Goal: Information Seeking & Learning: Check status

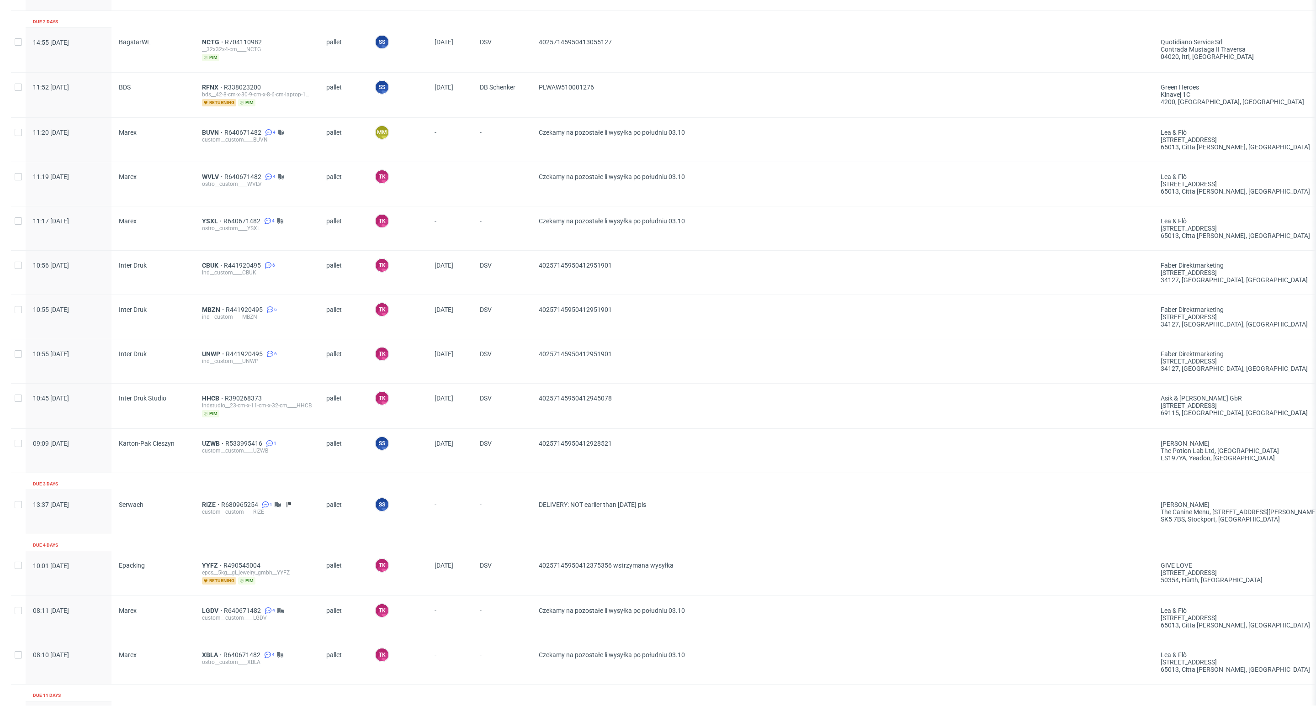
scroll to position [822, 0]
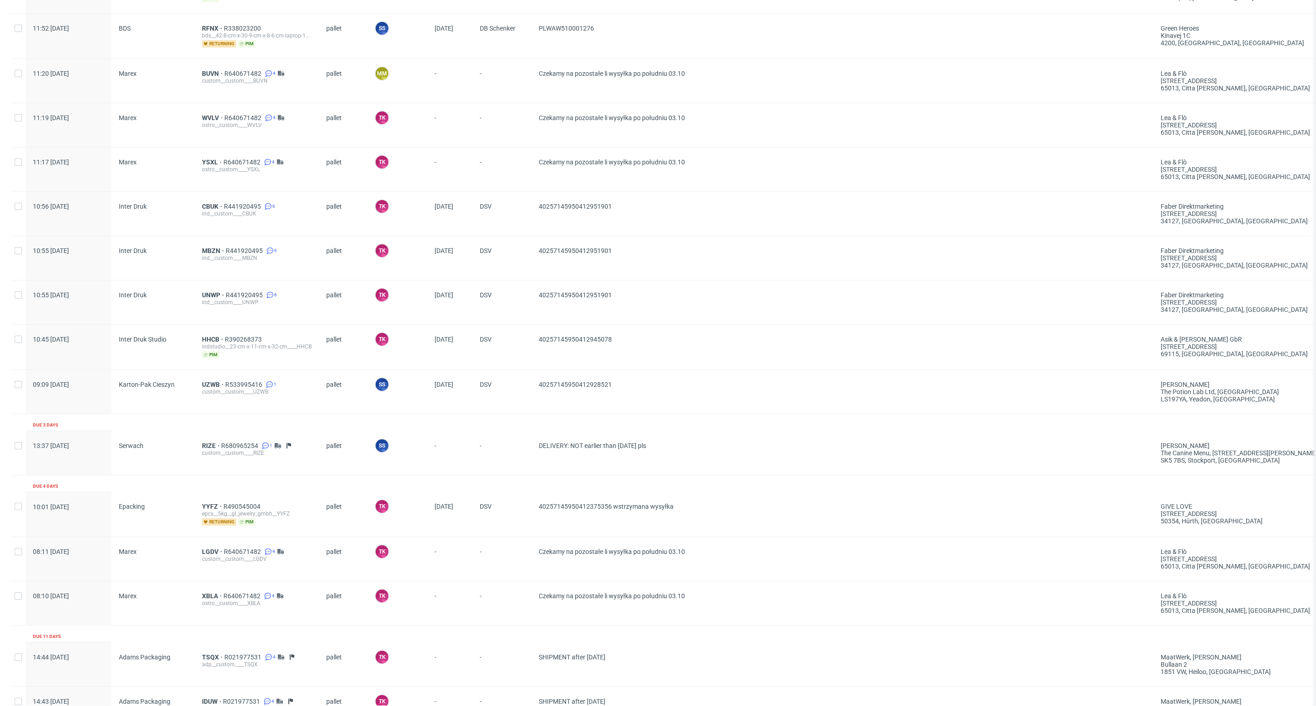
drag, startPoint x: 195, startPoint y: 559, endPoint x: 162, endPoint y: 534, distance: 41.7
click at [162, 534] on div "Epacking" at bounding box center [152, 514] width 83 height 45
drag, startPoint x: 200, startPoint y: 73, endPoint x: 217, endPoint y: 81, distance: 18.4
click at [217, 80] on div "custom__custom____BUVN" at bounding box center [257, 80] width 110 height 7
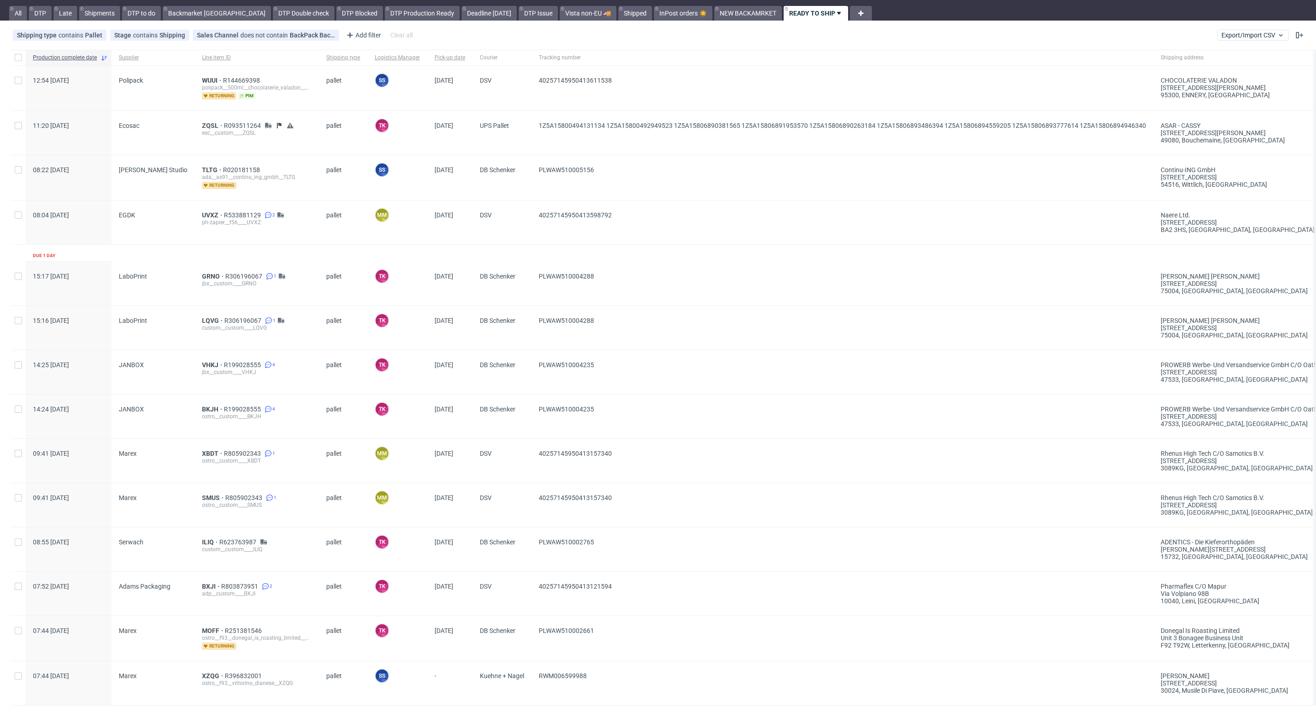
scroll to position [0, 0]
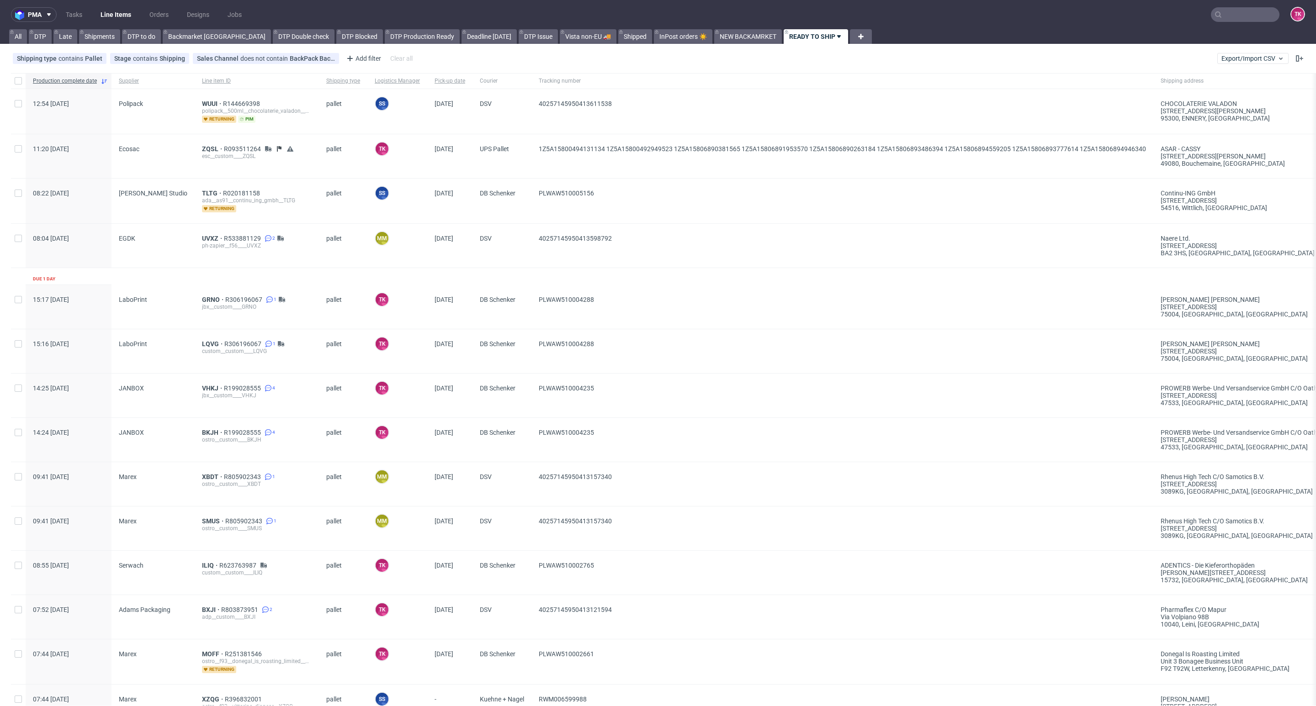
click at [129, 10] on link "Line Items" at bounding box center [116, 14] width 42 height 15
click at [111, 16] on link "Line Items" at bounding box center [116, 14] width 42 height 15
click at [117, 17] on link "Line Items" at bounding box center [116, 14] width 42 height 15
click at [112, 20] on link "Line Items" at bounding box center [116, 14] width 42 height 15
click at [121, 16] on link "Line Items" at bounding box center [116, 14] width 42 height 15
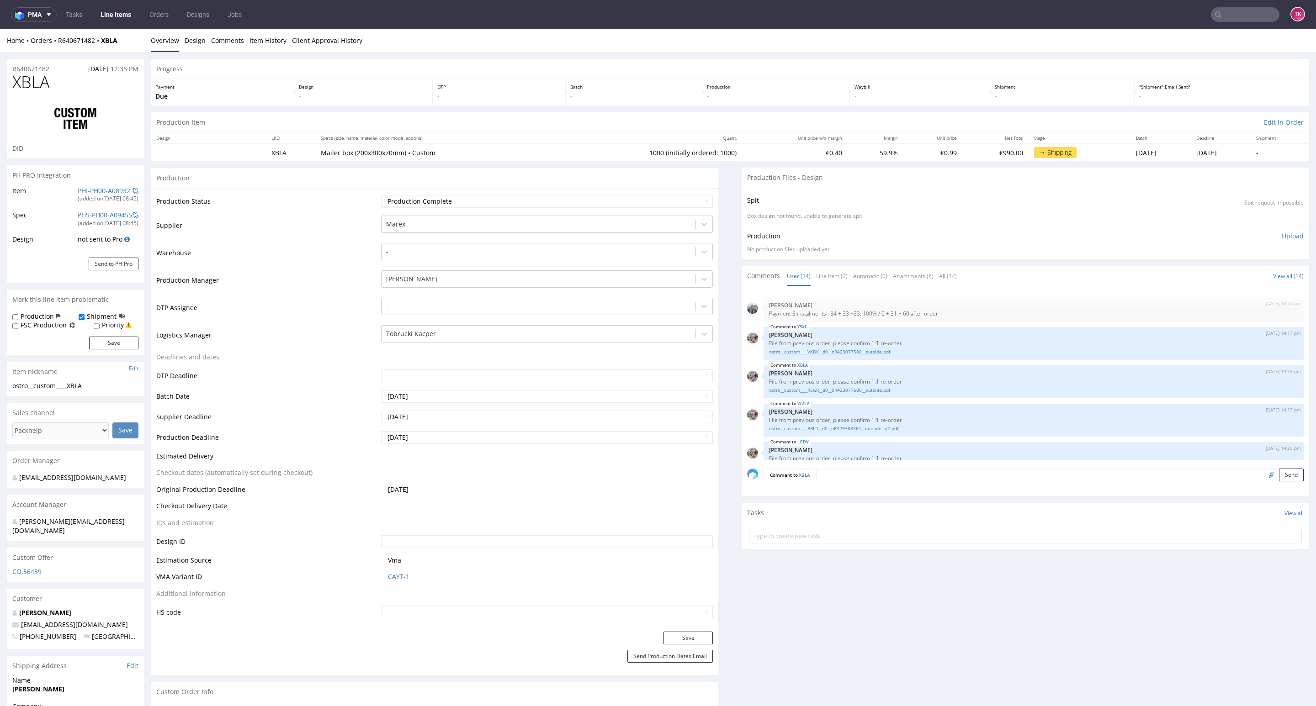
scroll to position [305, 0]
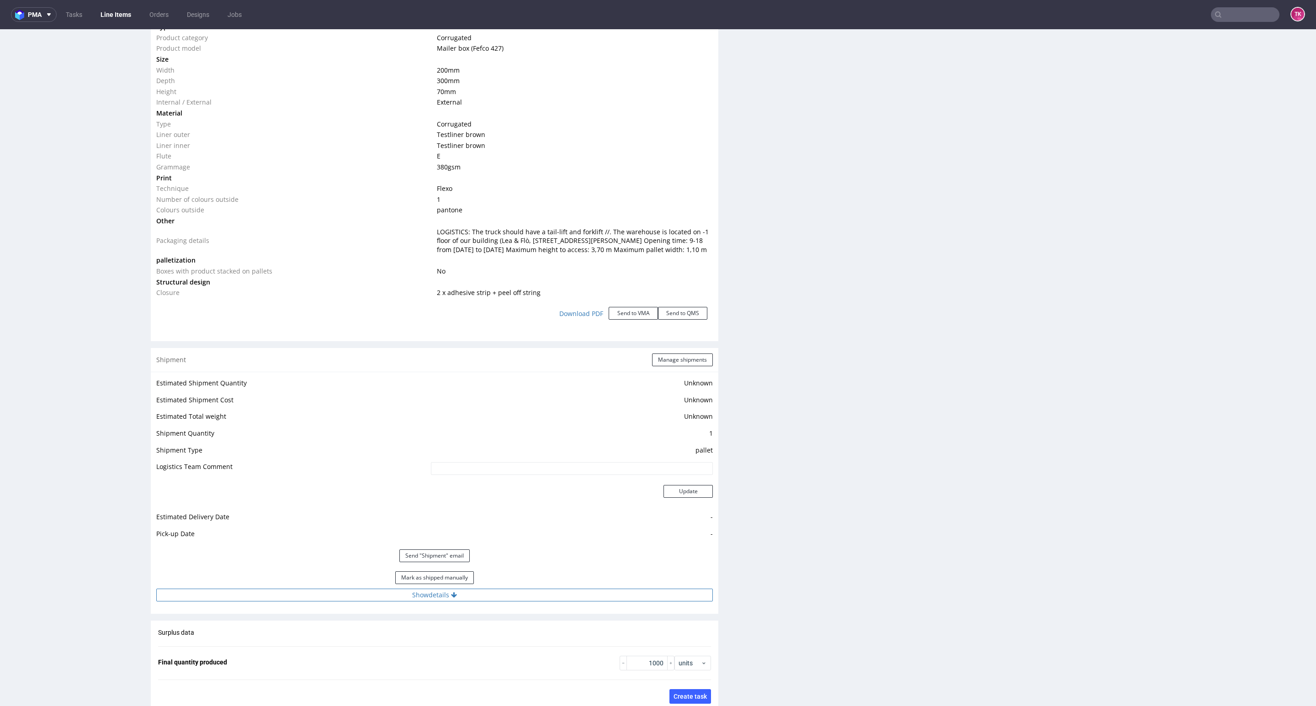
click at [483, 602] on button "Show details" at bounding box center [434, 595] width 556 height 13
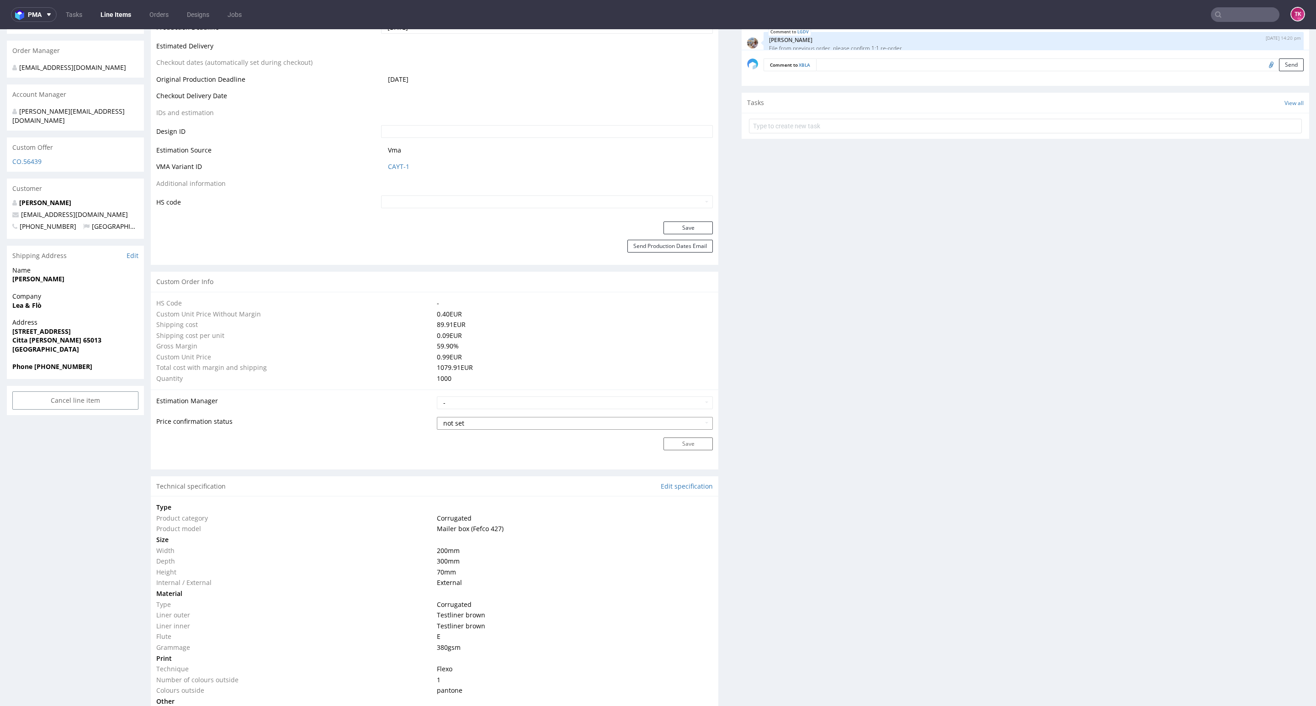
scroll to position [411, 0]
drag, startPoint x: 0, startPoint y: 332, endPoint x: 100, endPoint y: 339, distance: 100.3
copy p "Citta Sant Angelo 65013 Italy"
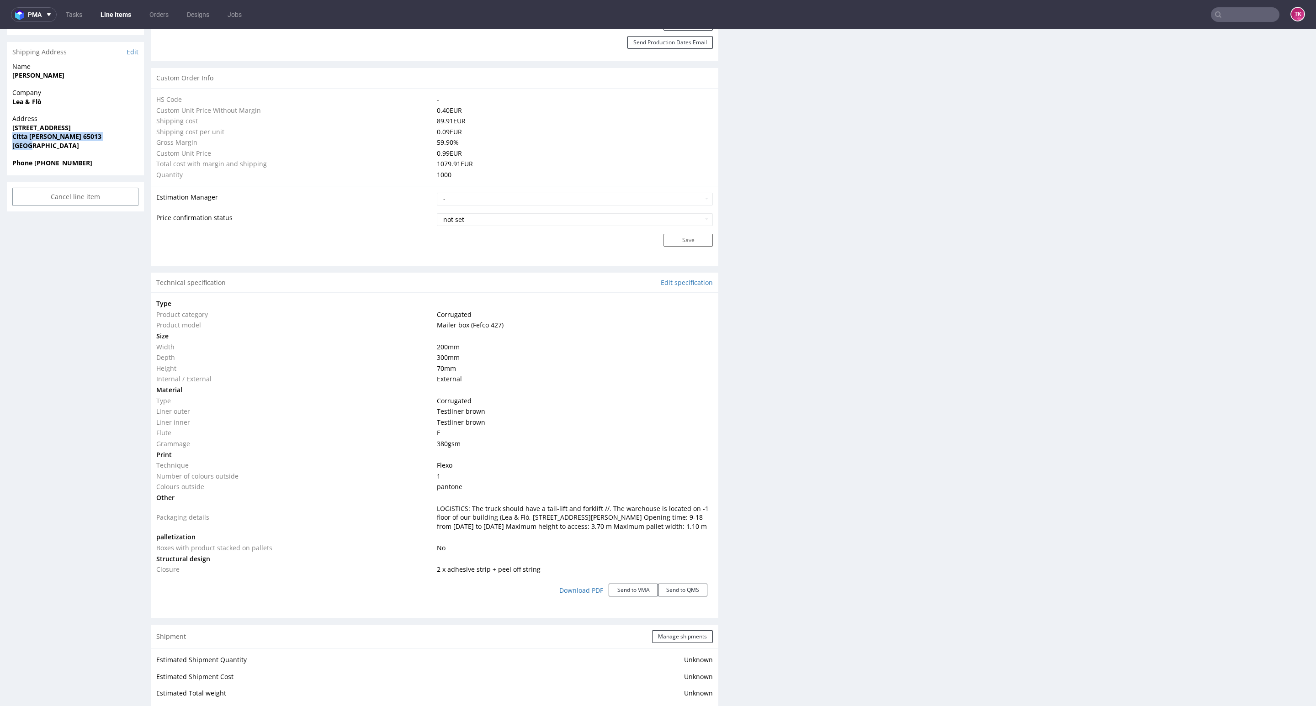
scroll to position [617, 0]
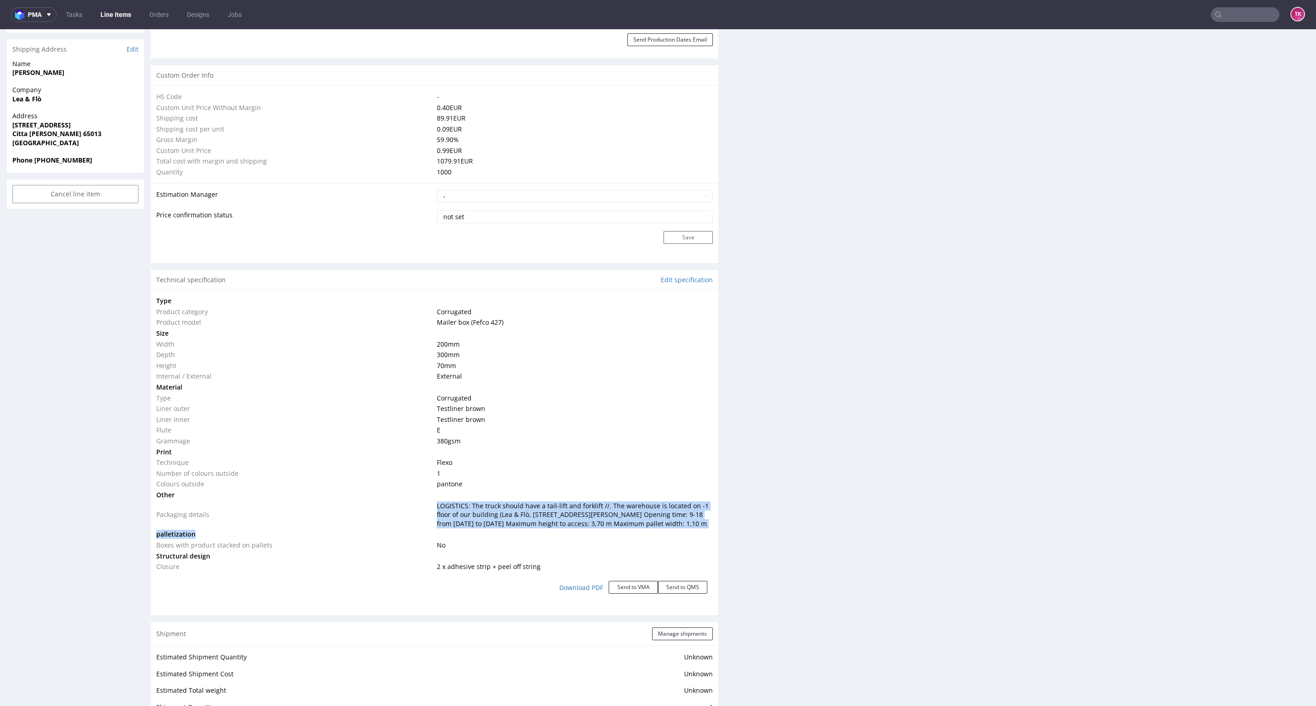
drag, startPoint x: 423, startPoint y: 506, endPoint x: 536, endPoint y: 534, distance: 115.9
click at [525, 542] on tbody "Type Product category Corrugated Product model Mailer box (Fefco 427) Size Widt…" at bounding box center [434, 434] width 556 height 276
click at [548, 529] on td "LOGISTICS: The truck should have a tail-lift and forklift //. The warehouse is …" at bounding box center [573, 515] width 278 height 29
click at [573, 522] on span "LOGISTICS: The truck should have a tail-lift and forklift //. The warehouse is …" at bounding box center [573, 515] width 272 height 26
click at [485, 498] on td at bounding box center [573, 495] width 278 height 11
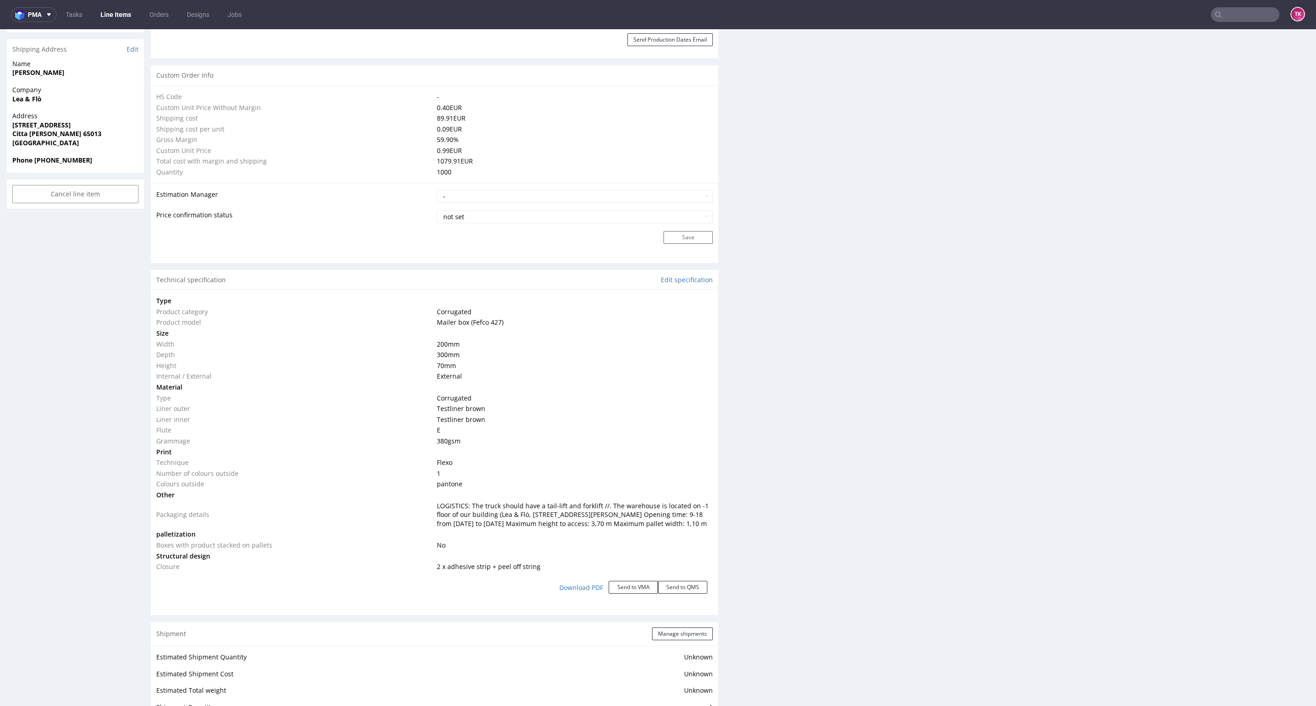
drag, startPoint x: 433, startPoint y: 507, endPoint x: 680, endPoint y: 534, distance: 248.2
click at [680, 529] on td "LOGISTICS: The truck should have a tail-lift and forklift //. The warehouse is …" at bounding box center [573, 515] width 278 height 29
copy span "LOGISTICS: The truck should have a tail-lift and forklift //. The warehouse is …"
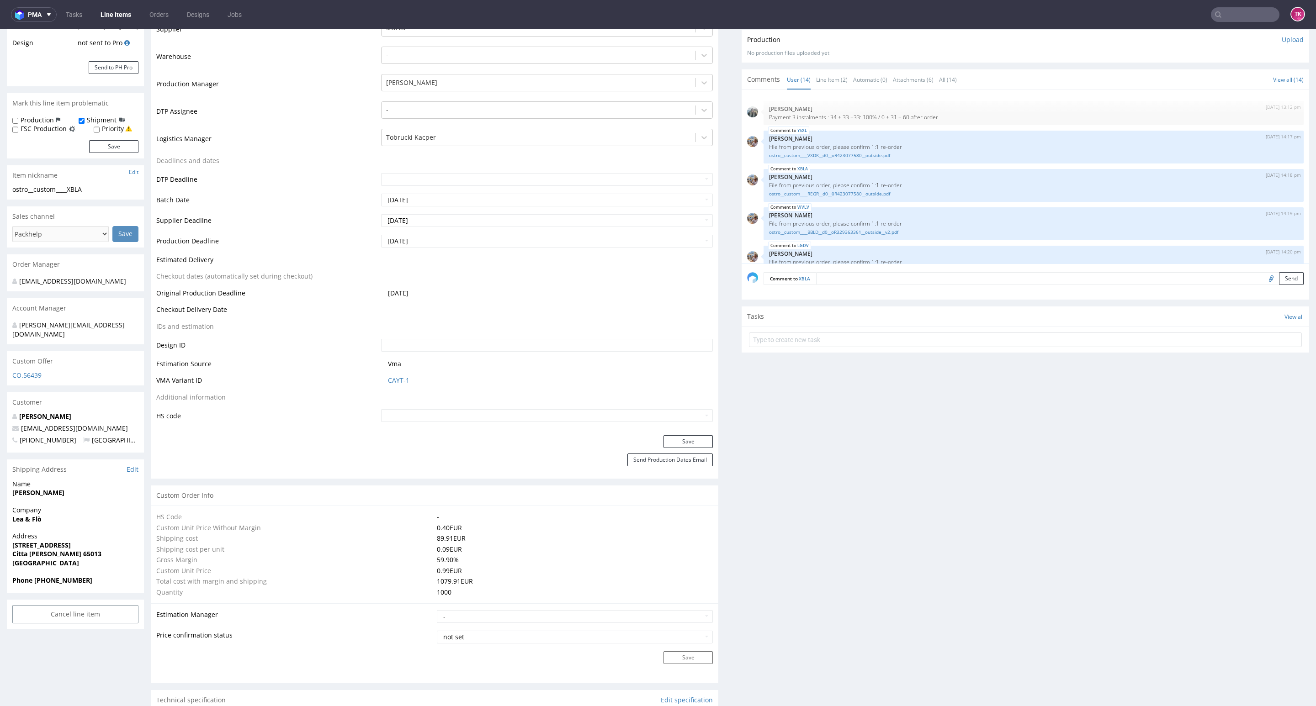
scroll to position [0, 0]
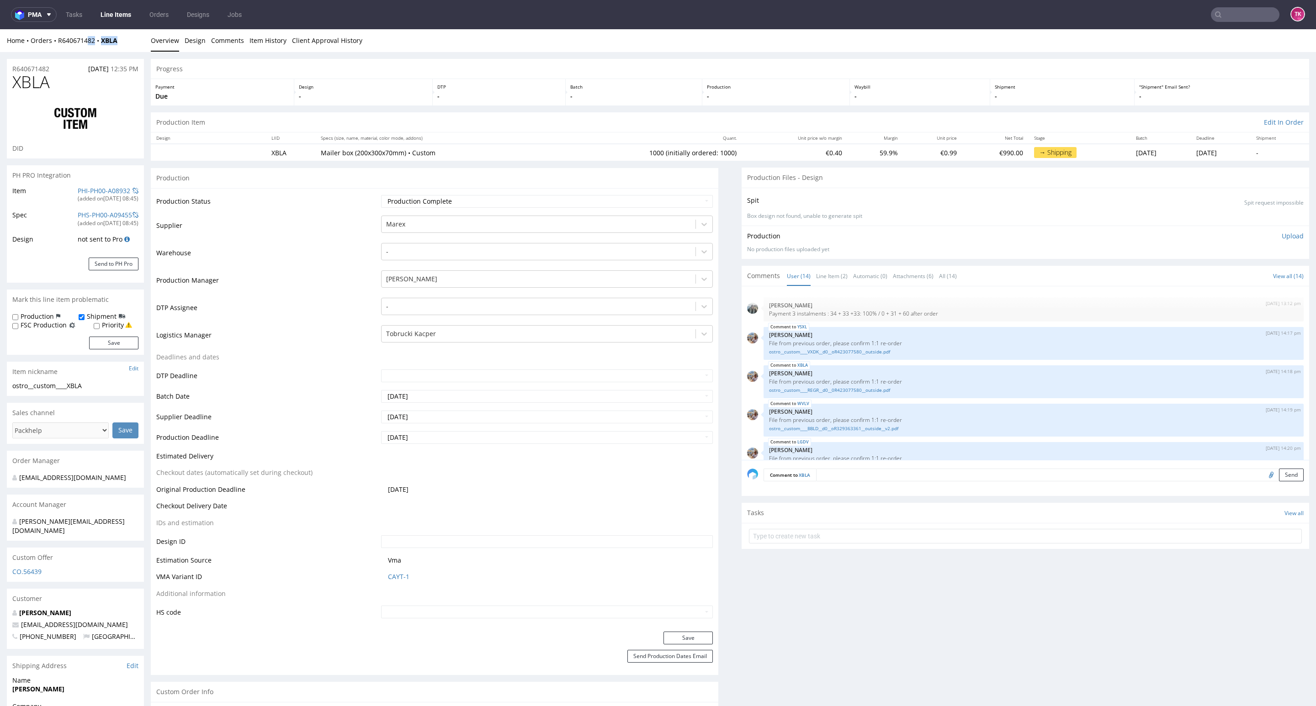
drag, startPoint x: 125, startPoint y: 40, endPoint x: 74, endPoint y: 50, distance: 51.7
click at [85, 44] on div "Home Orders R640671482 XBLA" at bounding box center [75, 40] width 137 height 9
drag, startPoint x: 74, startPoint y: 50, endPoint x: 70, endPoint y: 47, distance: 5.3
click at [74, 49] on div "Home Orders R640671482 XBLA Overview Design Comments Item History Client Approv…" at bounding box center [658, 40] width 1316 height 23
drag, startPoint x: 54, startPoint y: 46, endPoint x: 94, endPoint y: 57, distance: 41.2
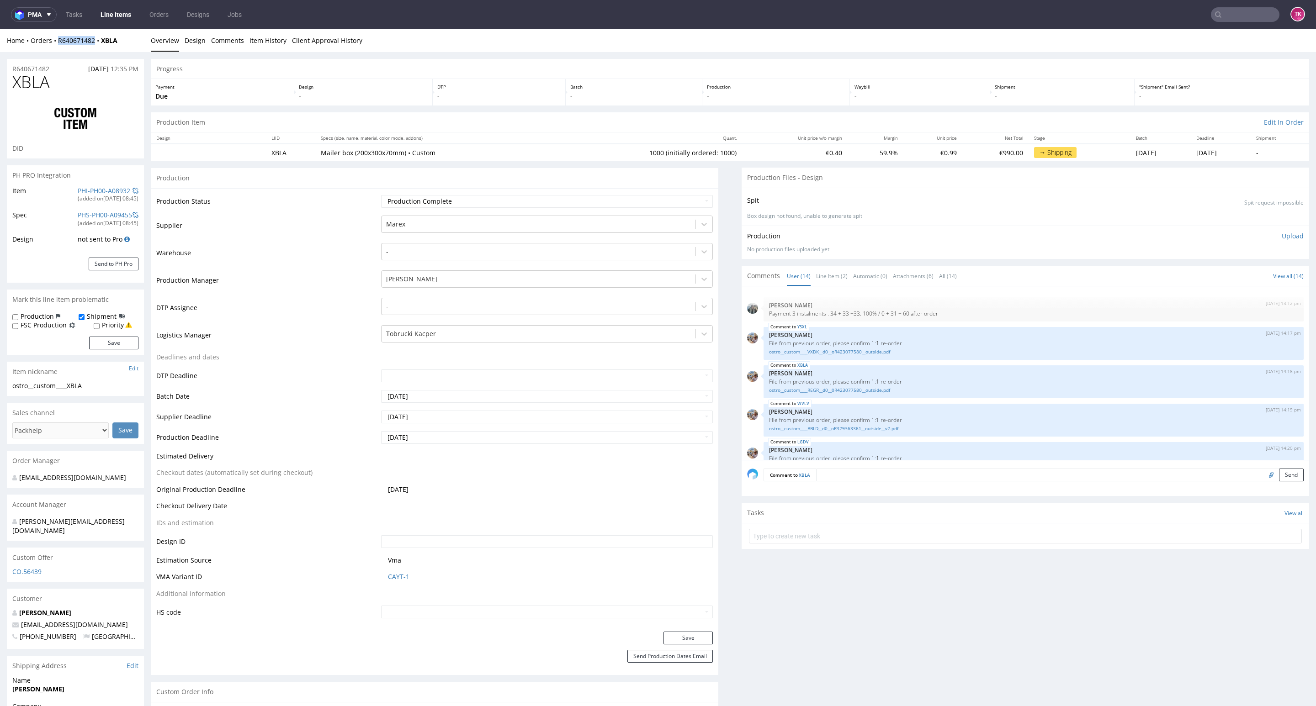
click at [93, 48] on div "Home Orders R640671482 XBLA Overview Design Comments Item History Client Approv…" at bounding box center [658, 40] width 1316 height 23
copy link "R640671482"
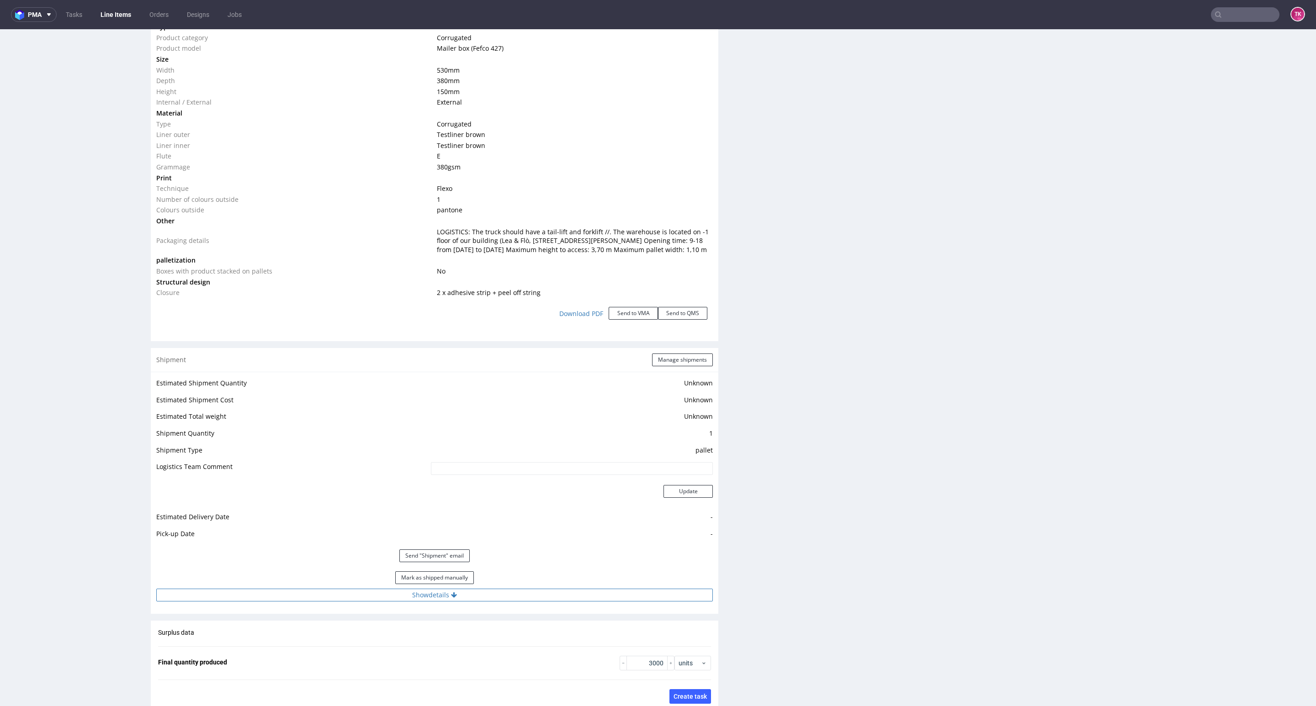
click at [533, 600] on button "Show details" at bounding box center [434, 595] width 556 height 13
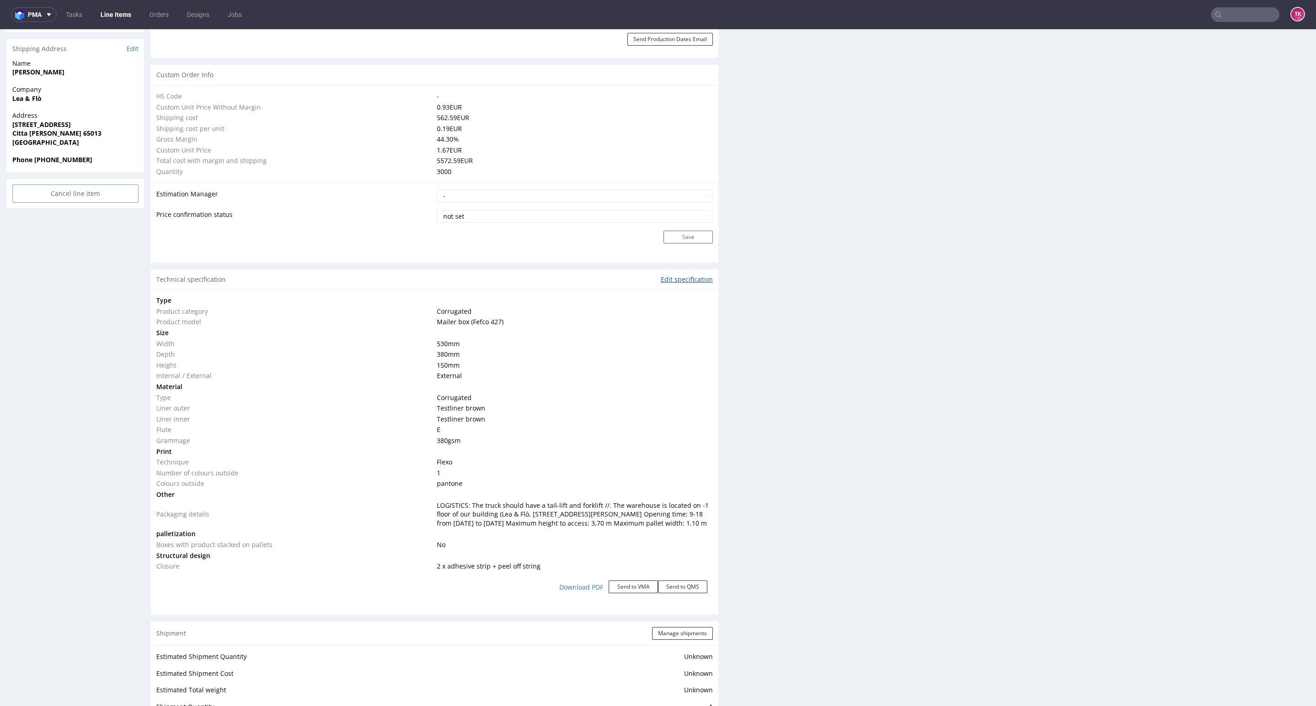
scroll to position [617, 0]
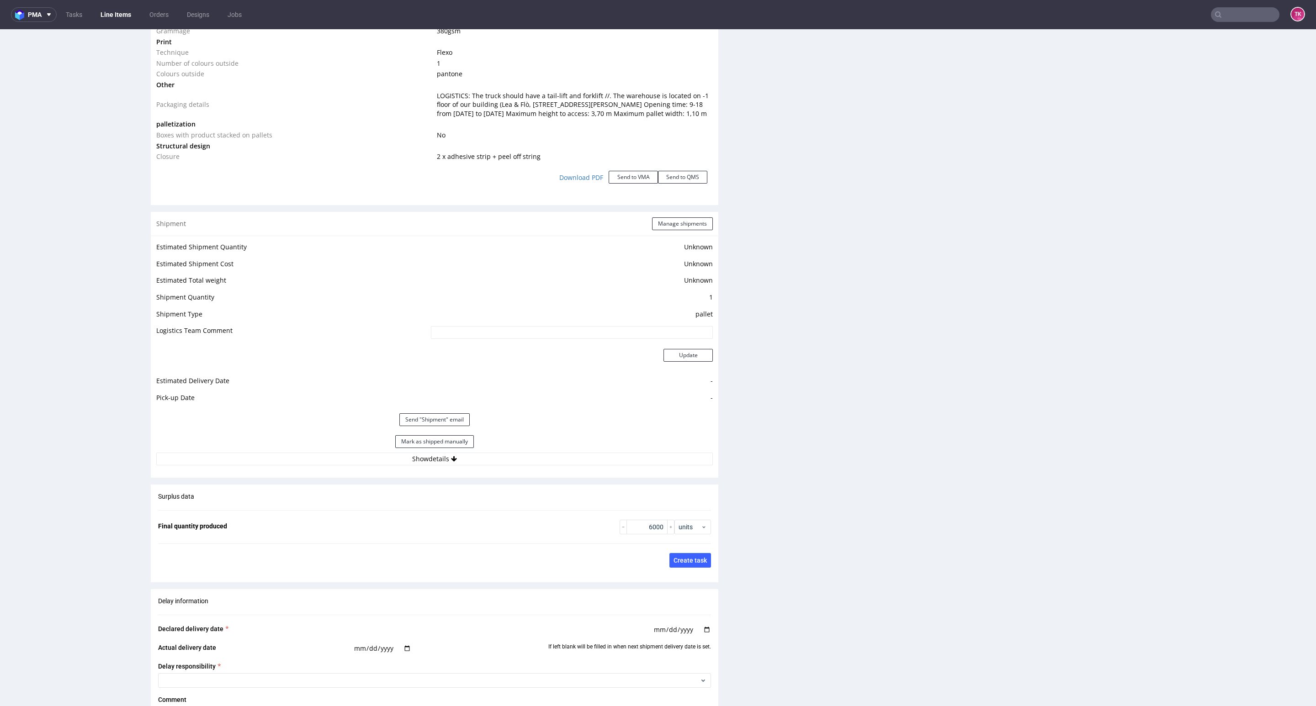
scroll to position [1028, 0]
click at [528, 470] on div "Estimated Shipment Quantity Unknown Estimated Shipment Cost Unknown Estimated T…" at bounding box center [434, 352] width 567 height 235
click at [536, 465] on button "Show details" at bounding box center [434, 458] width 556 height 13
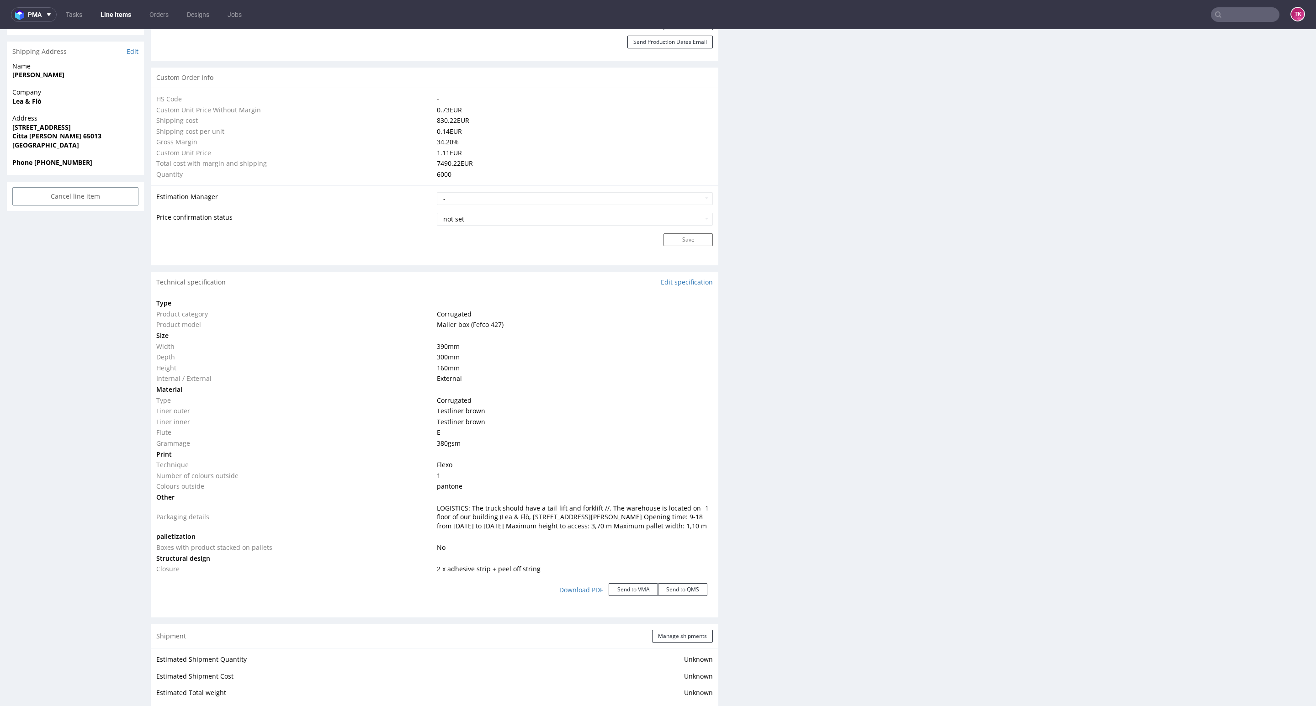
scroll to position [548, 0]
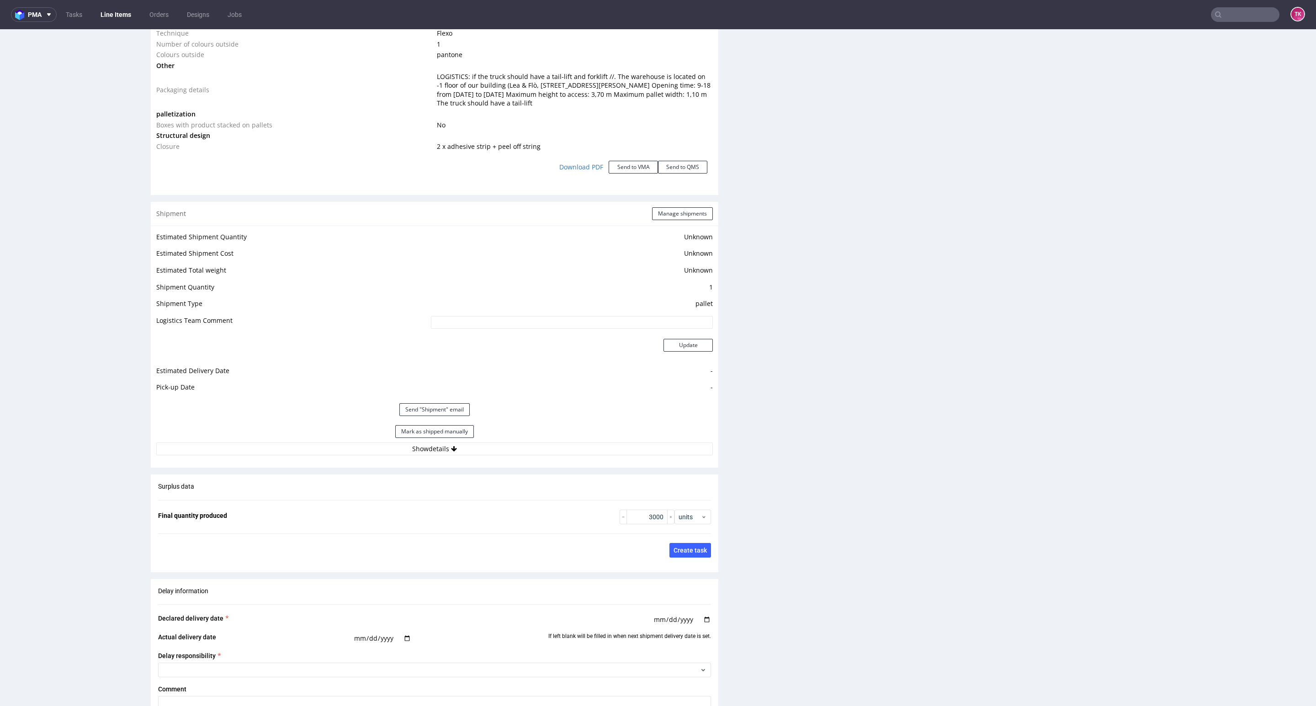
scroll to position [1370, 0]
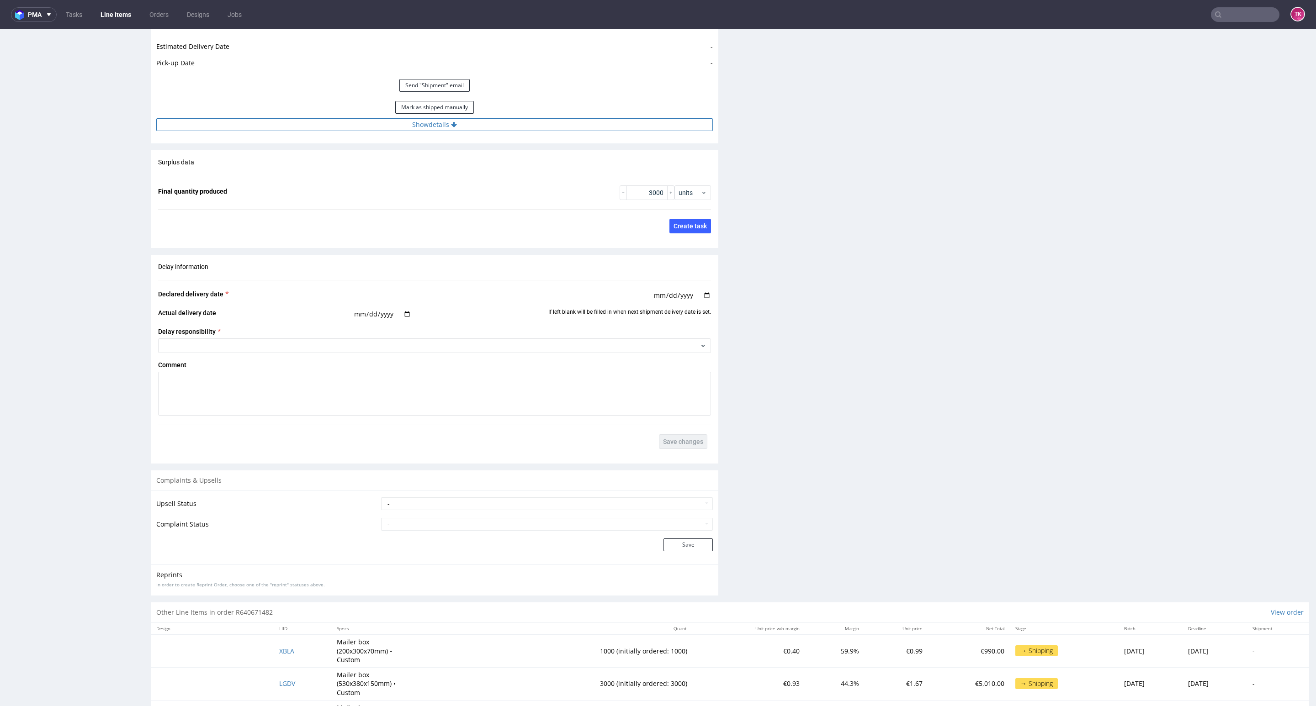
click at [577, 129] on button "Show details" at bounding box center [434, 124] width 556 height 13
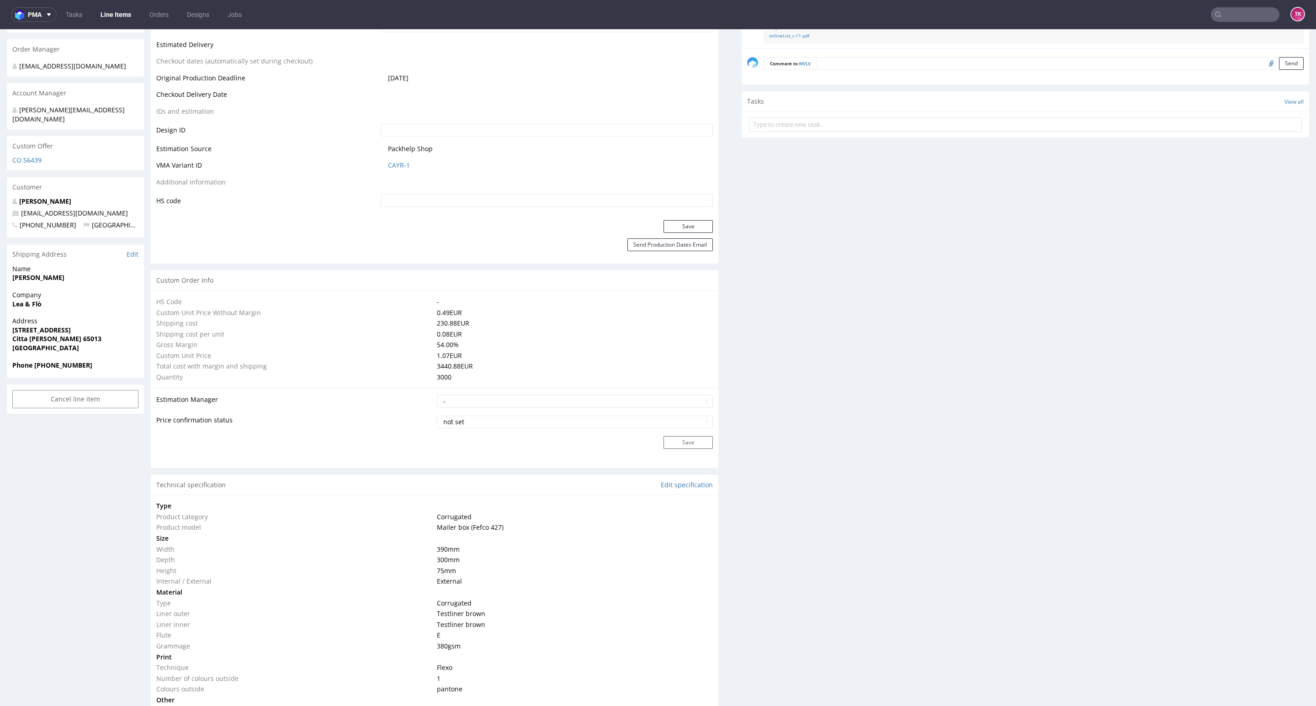
scroll to position [411, 0]
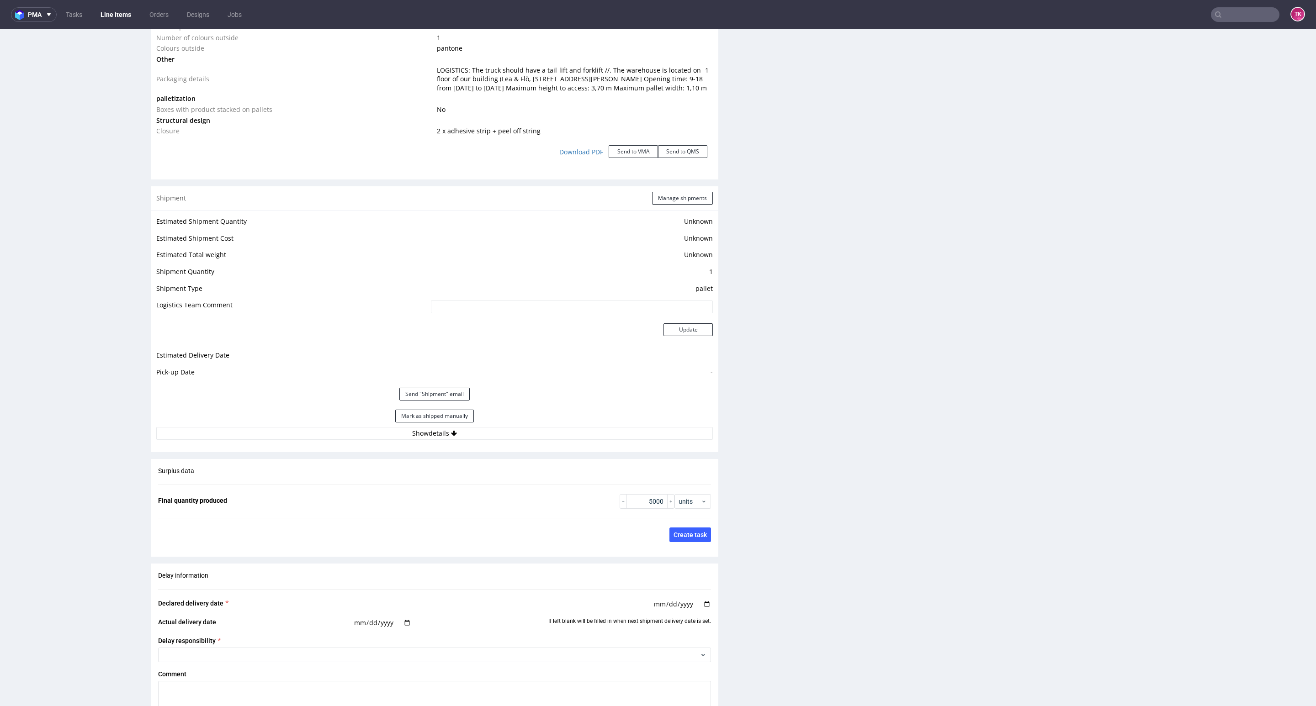
scroll to position [1096, 0]
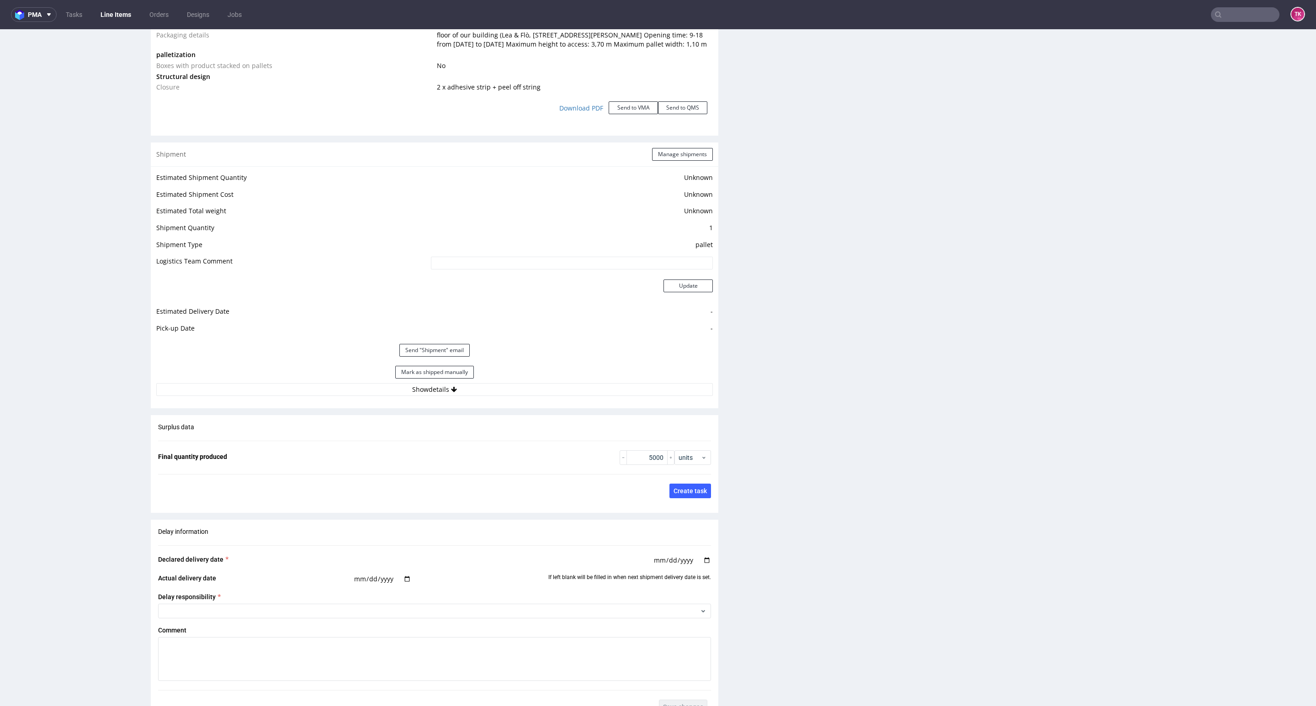
click at [627, 402] on div "Estimated Shipment Quantity Unknown Estimated Shipment Cost Unknown Estimated T…" at bounding box center [434, 283] width 567 height 235
click at [627, 396] on button "Show details" at bounding box center [434, 389] width 556 height 13
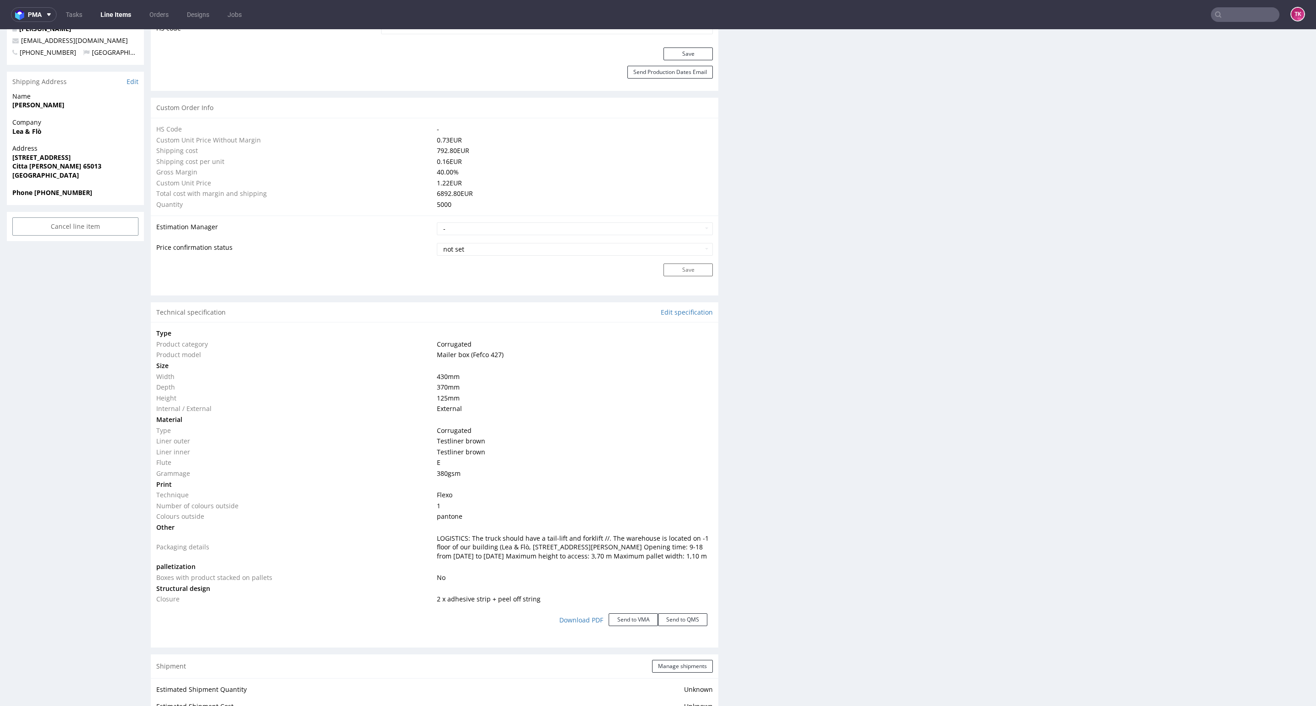
scroll to position [617, 0]
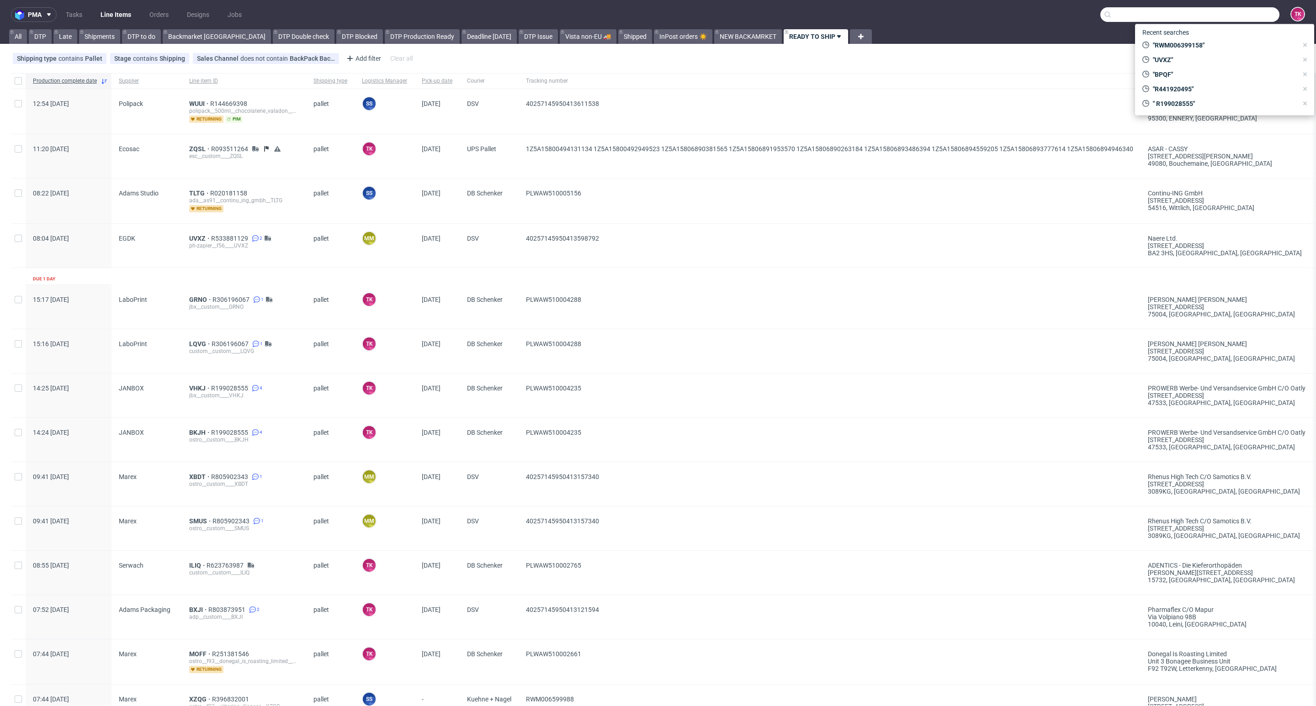
click at [1249, 12] on input "text" at bounding box center [1189, 14] width 179 height 15
paste input "NTYV"
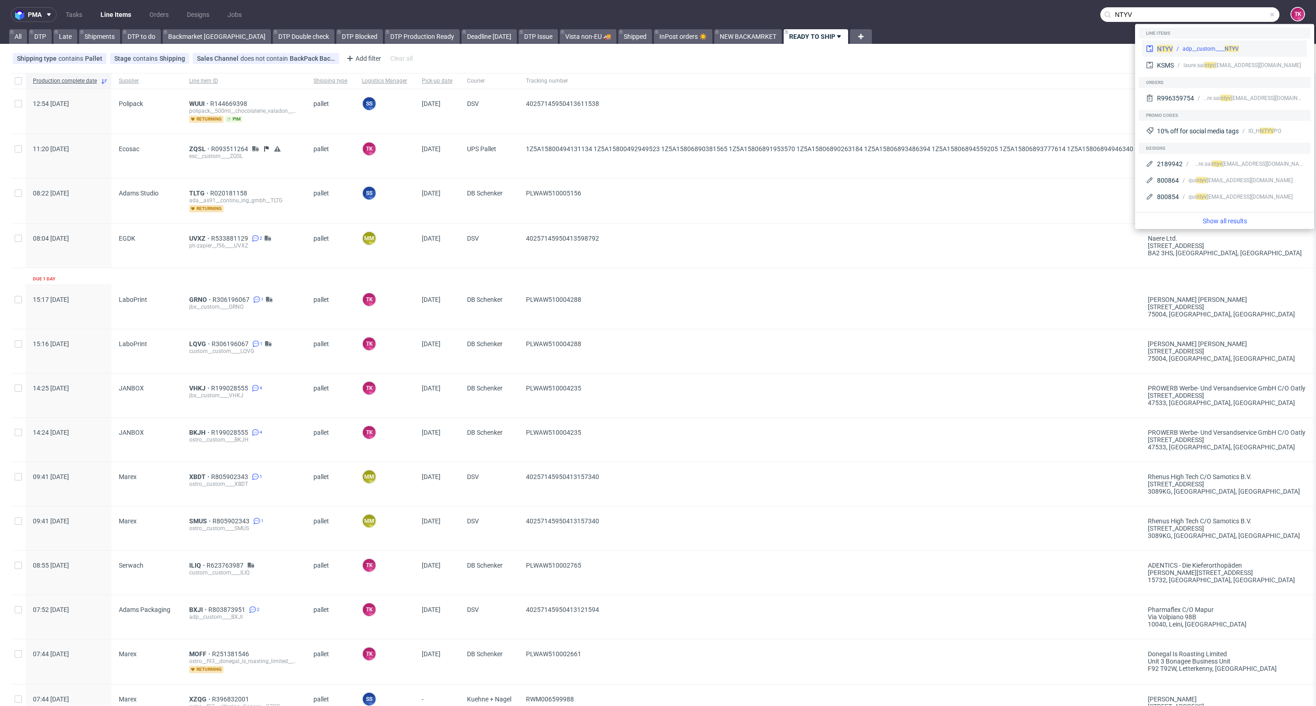
type input "NTYV"
click at [1180, 45] on div "adp__custom____ NTYV" at bounding box center [1238, 49] width 130 height 8
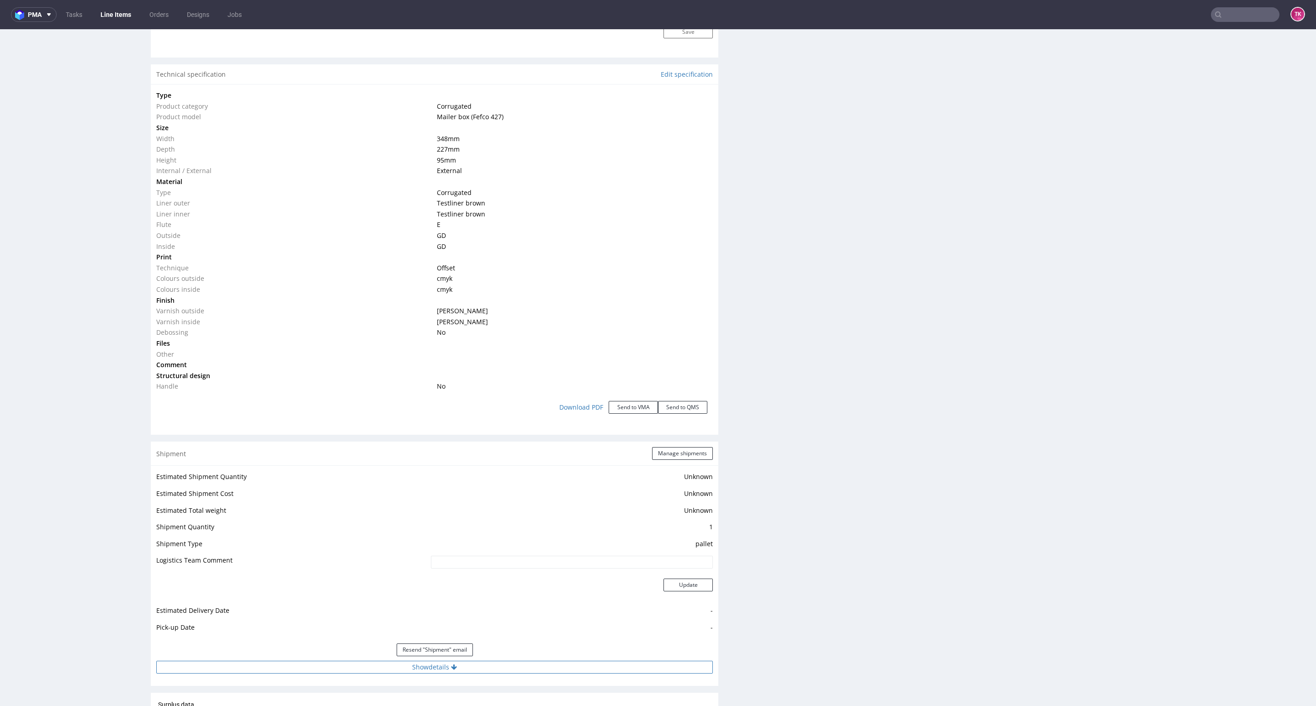
click at [510, 672] on button "Show details" at bounding box center [434, 667] width 556 height 13
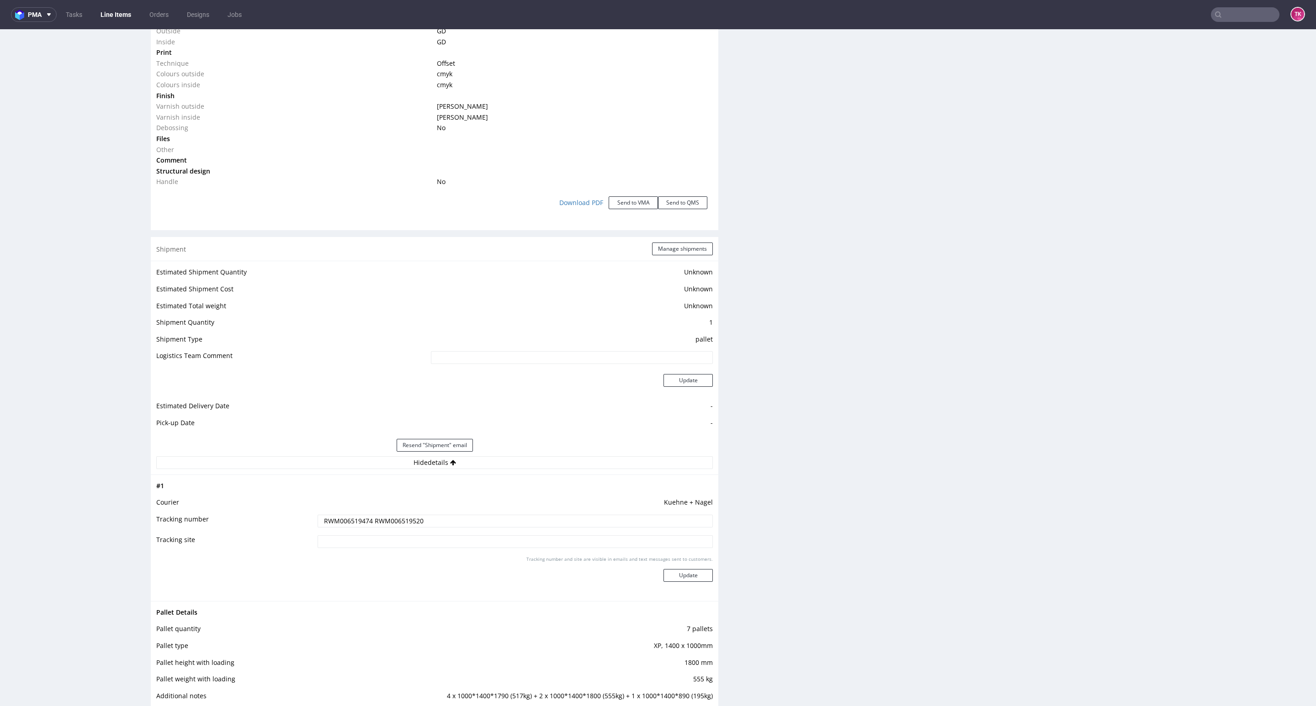
scroll to position [1165, 0]
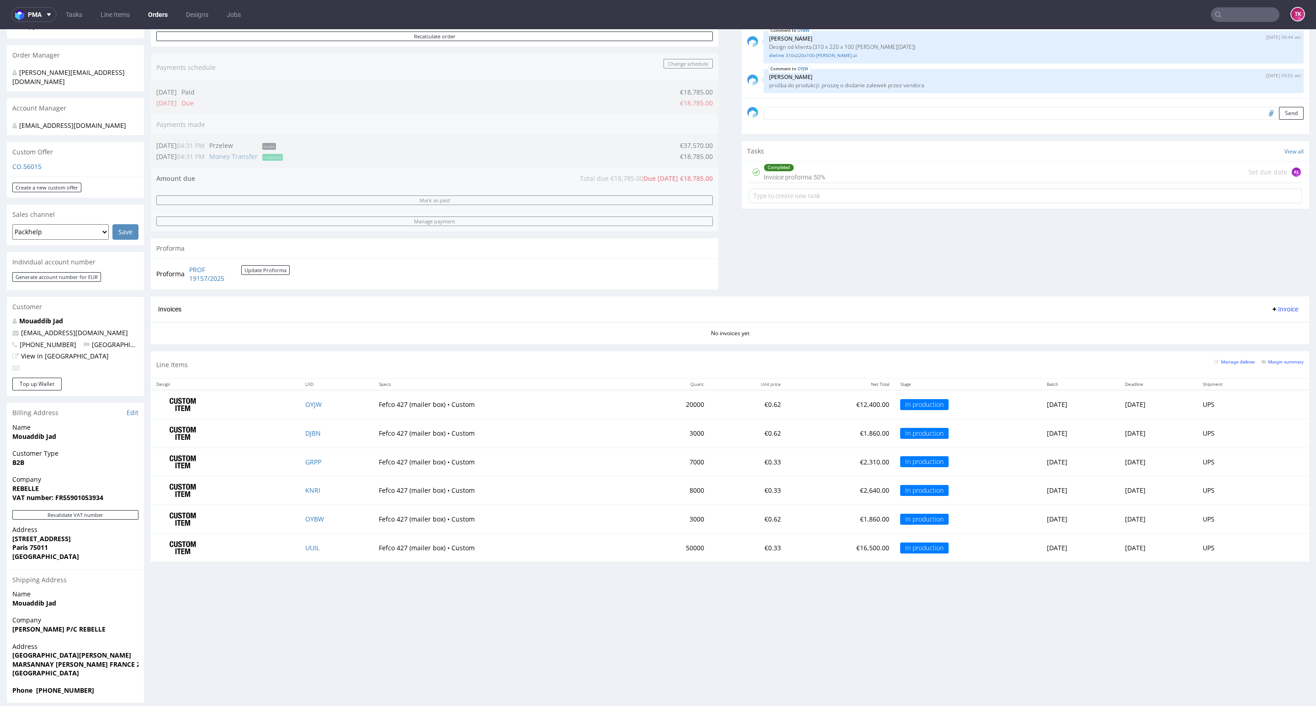
scroll to position [2, 0]
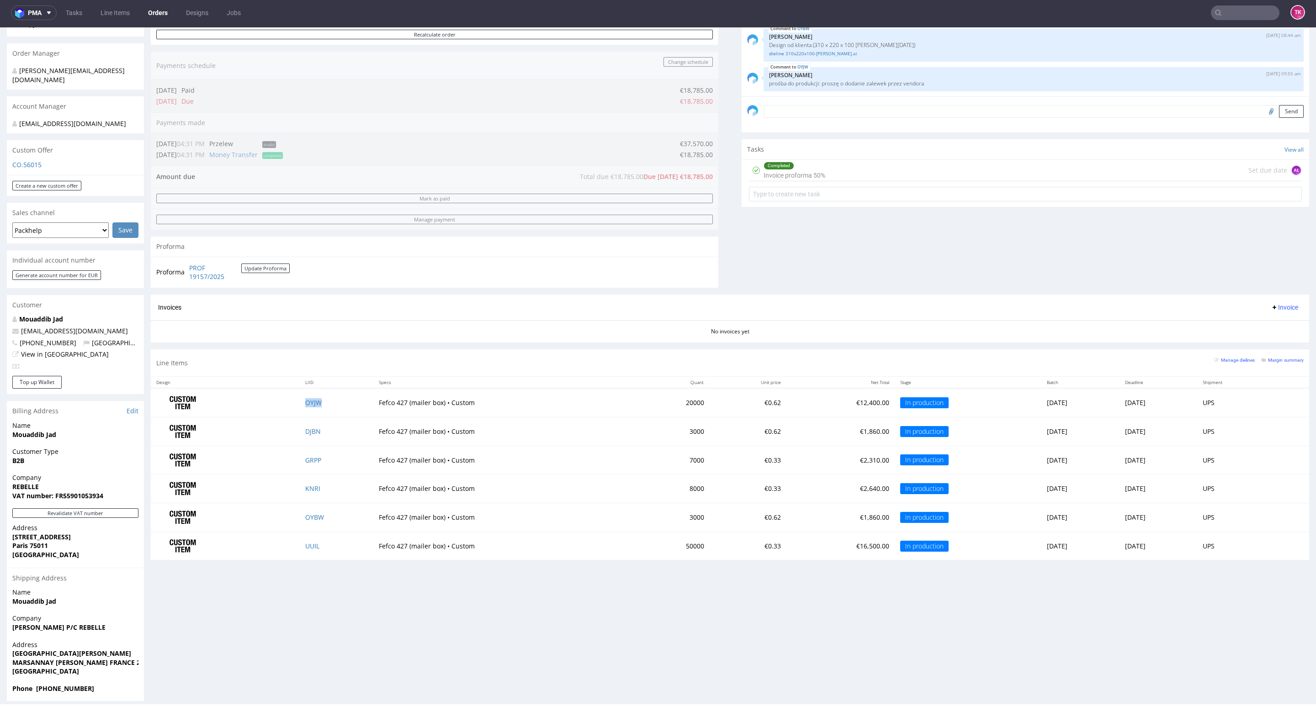
click at [307, 412] on td "OYJW" at bounding box center [337, 402] width 74 height 29
click at [305, 410] on td "OYJW" at bounding box center [337, 402] width 74 height 29
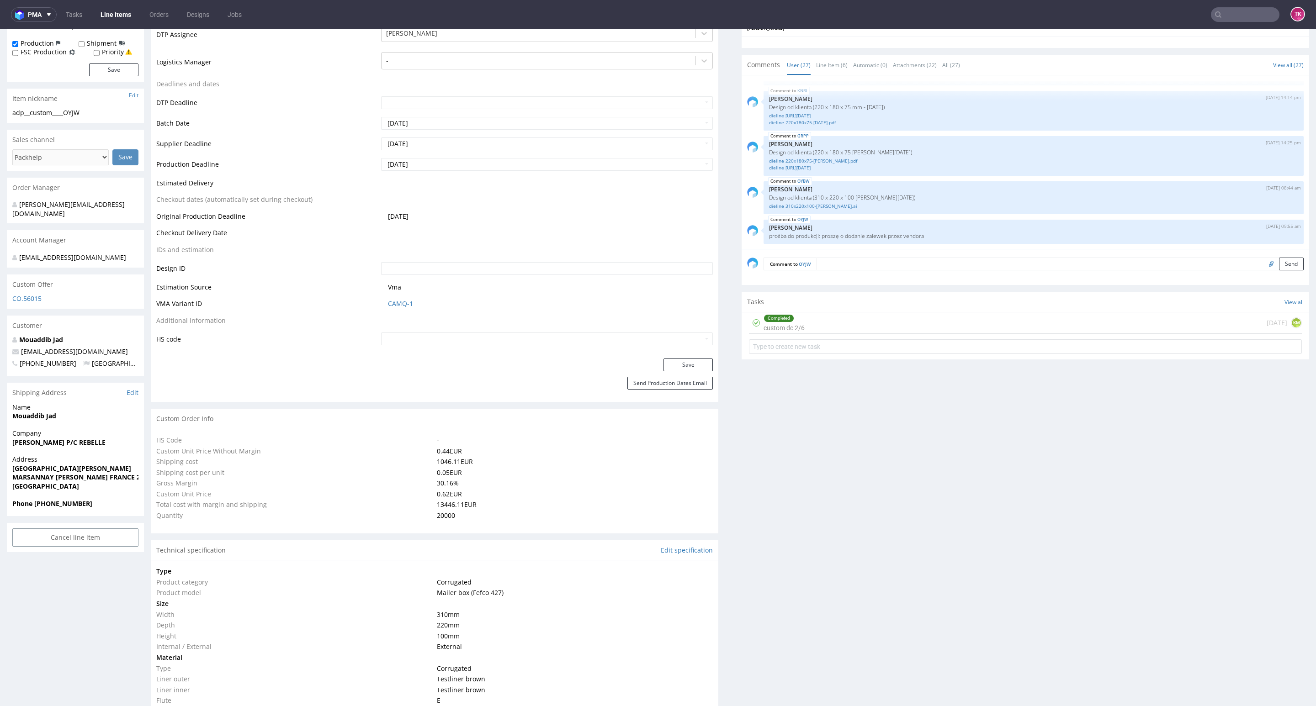
scroll to position [274, 0]
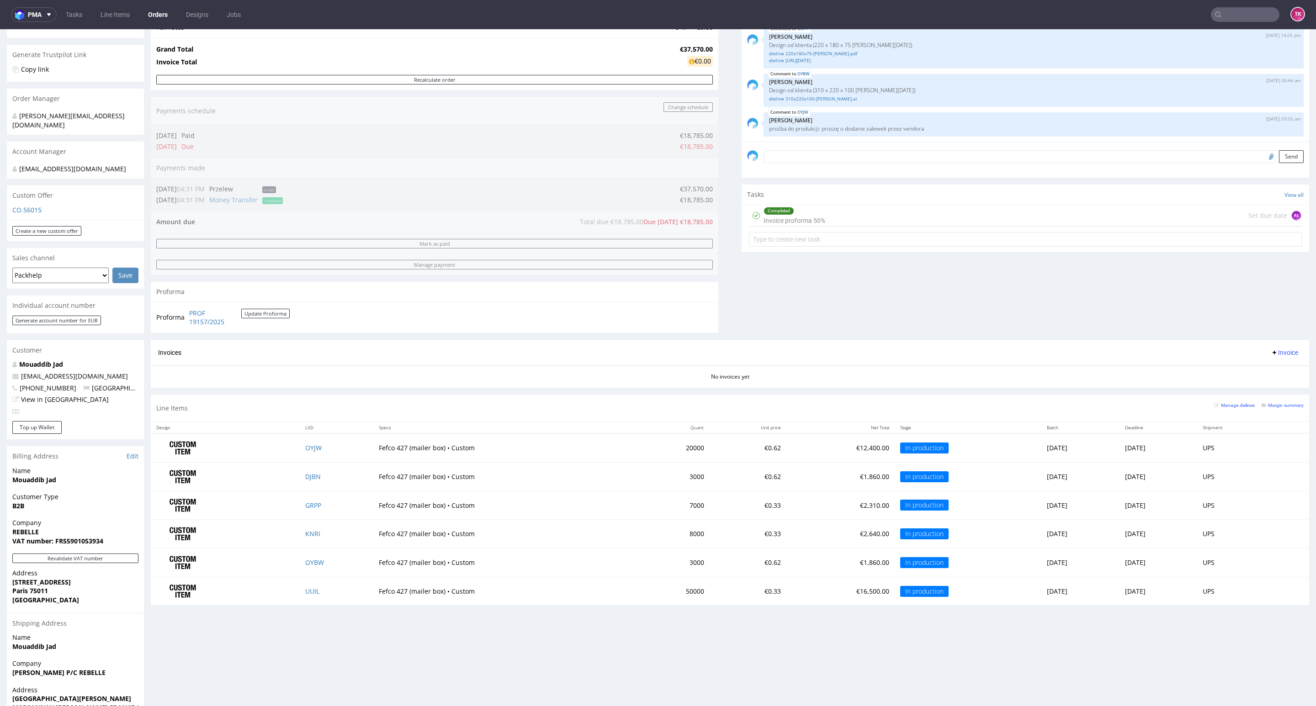
scroll to position [185, 0]
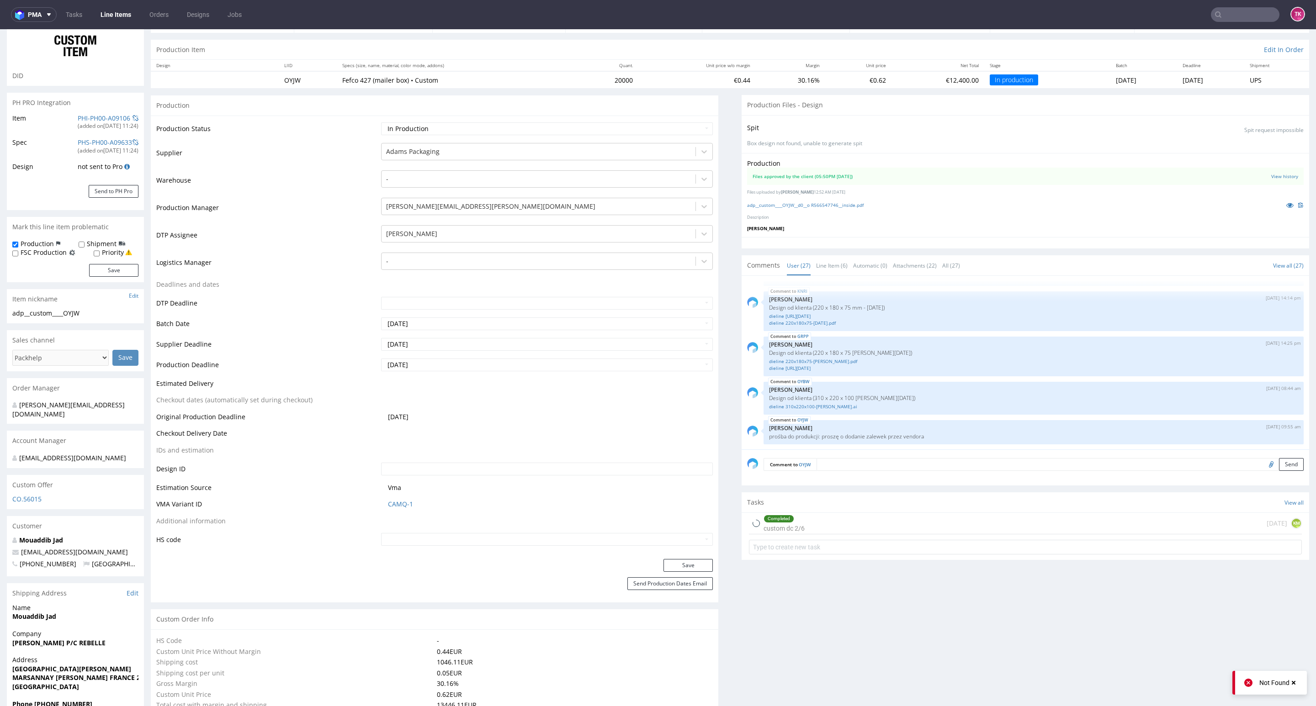
scroll to position [137, 0]
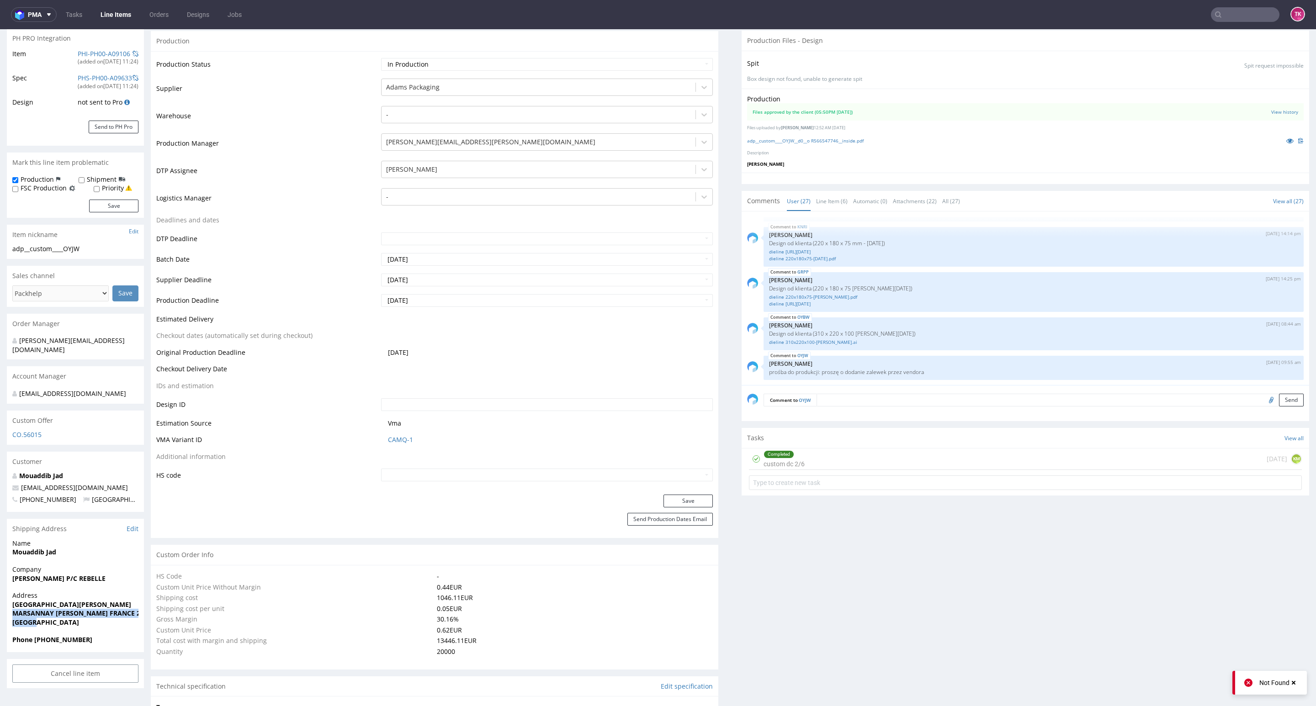
drag, startPoint x: 11, startPoint y: 606, endPoint x: 77, endPoint y: 619, distance: 67.2
click at [77, 619] on div "Address [GEOGRAPHIC_DATA][PERSON_NAME] [PERSON_NAME][GEOGRAPHIC_DATA] [GEOGRAPH…" at bounding box center [75, 613] width 137 height 44
copy p "MARSANNAY [PERSON_NAME] FRANCE 21160 [GEOGRAPHIC_DATA]"
